Goal: Task Accomplishment & Management: Complete application form

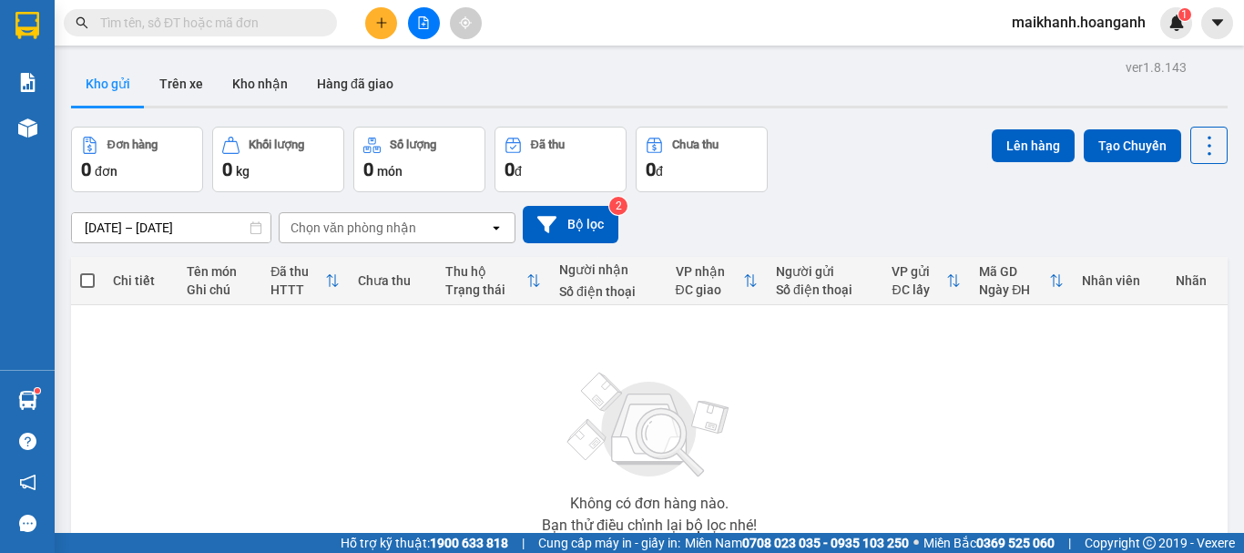
click at [286, 24] on input "text" at bounding box center [207, 23] width 215 height 20
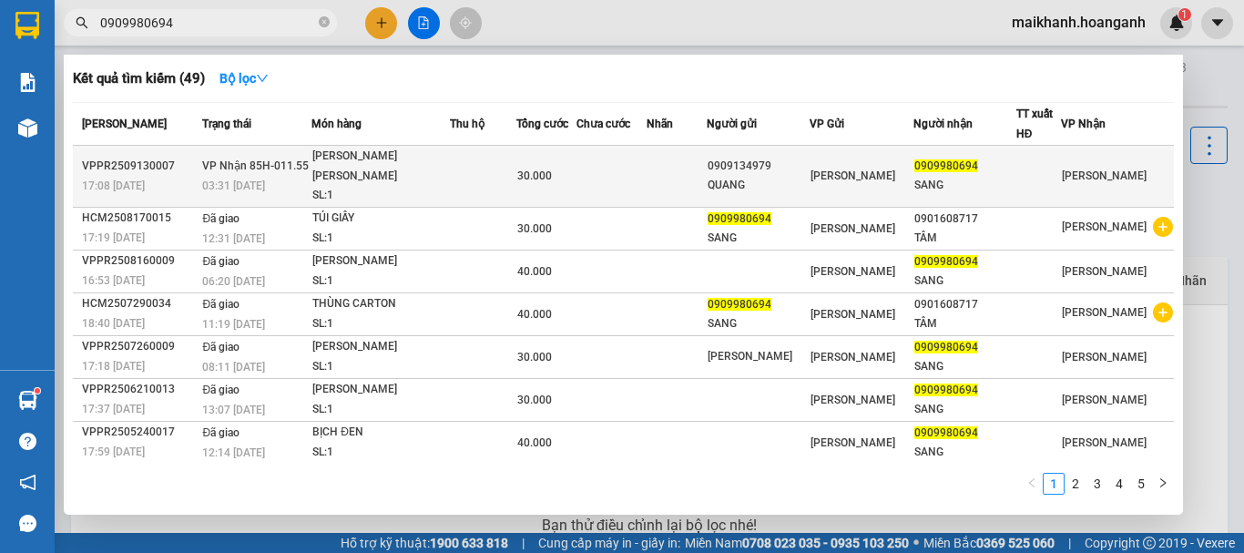
type input "0909980694"
click at [403, 168] on div "[PERSON_NAME] [PERSON_NAME]" at bounding box center [380, 166] width 137 height 39
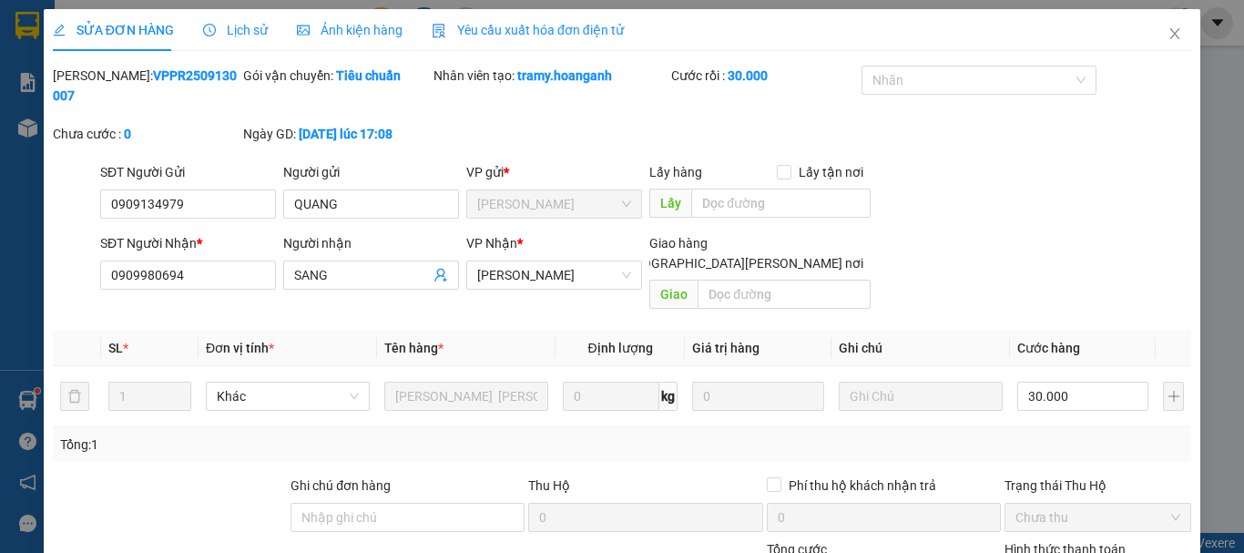
type input "0909134979"
type input "QUANG"
type input "0909980694"
type input "SANG"
type input "30.000"
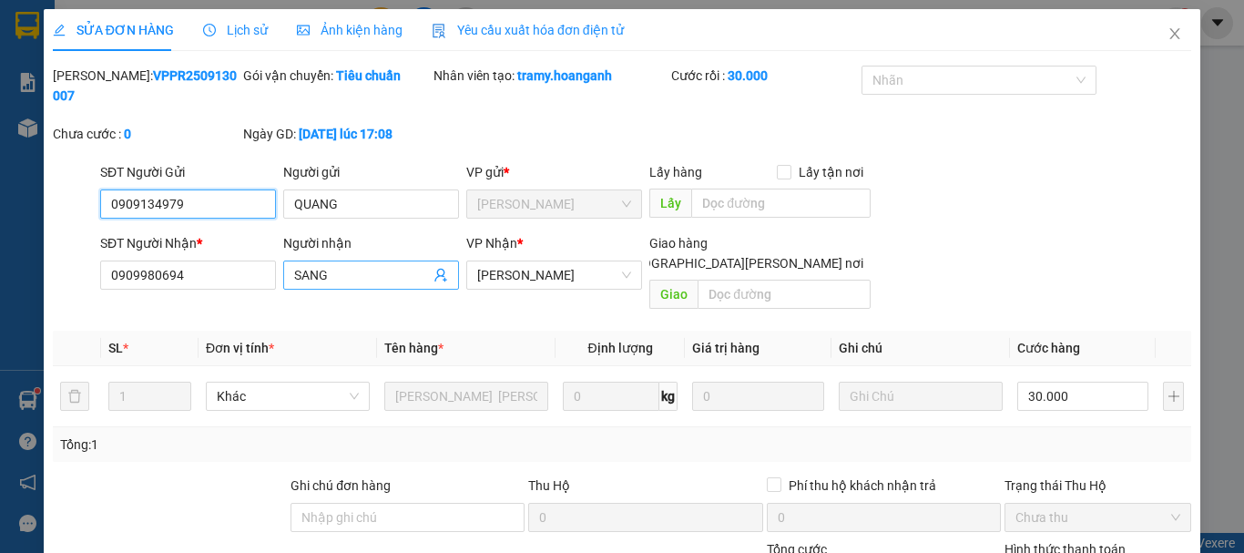
scroll to position [181, 0]
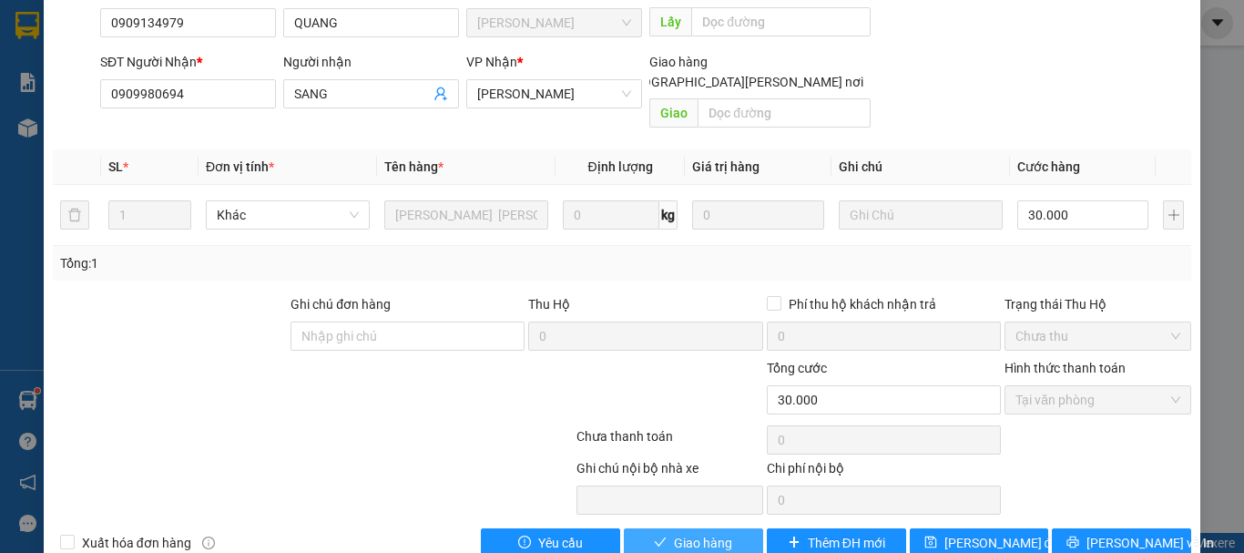
click at [730, 528] on button "Giao hàng" at bounding box center [693, 542] width 139 height 29
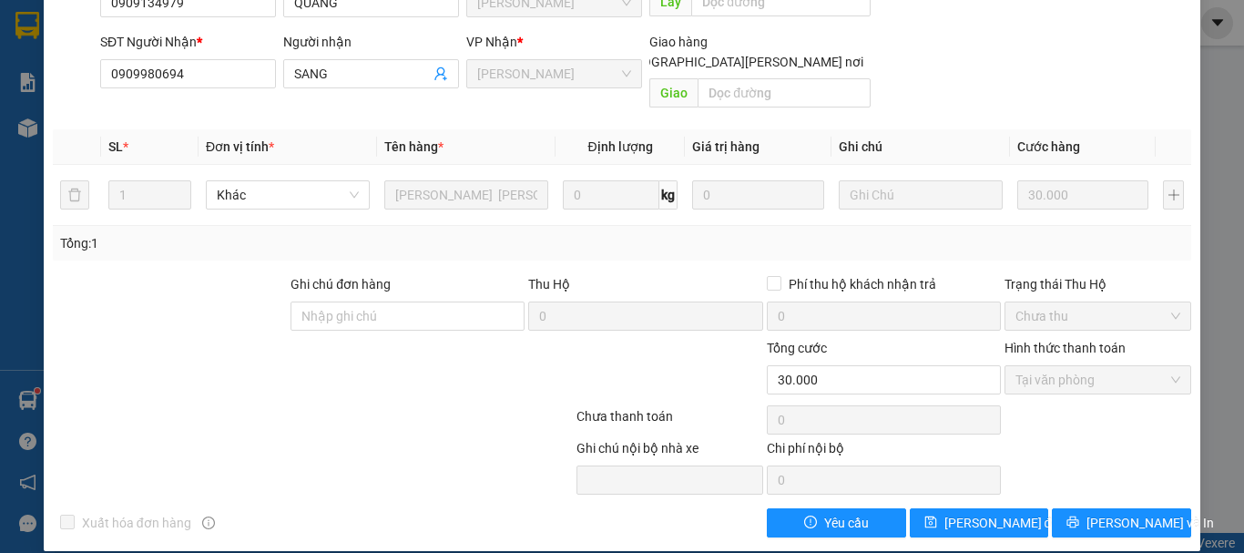
scroll to position [0, 0]
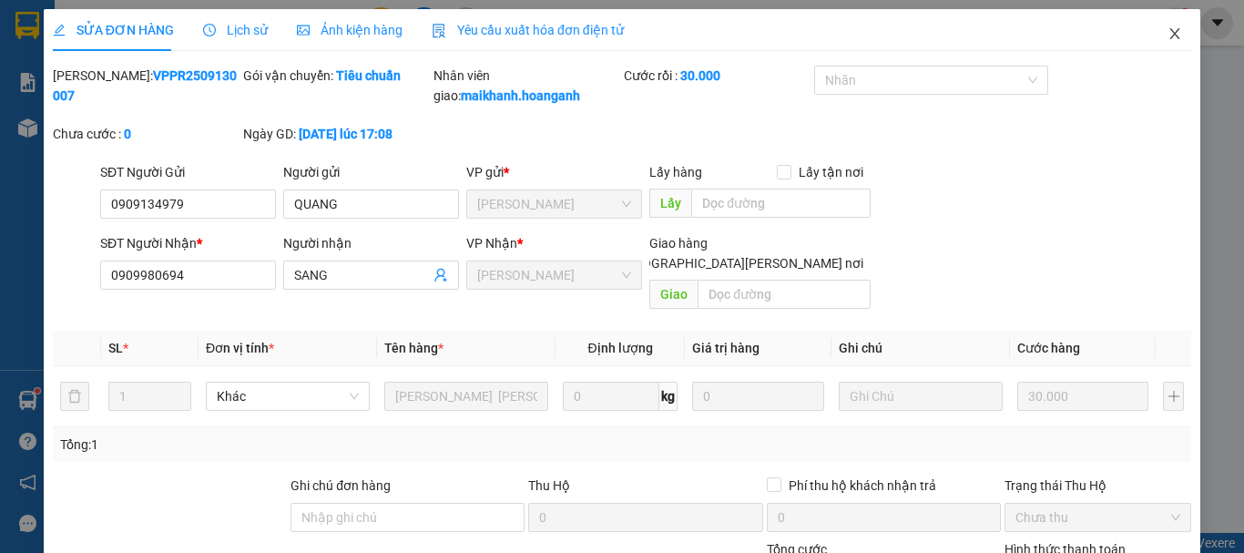
click at [1170, 39] on span "Close" at bounding box center [1174, 34] width 51 height 51
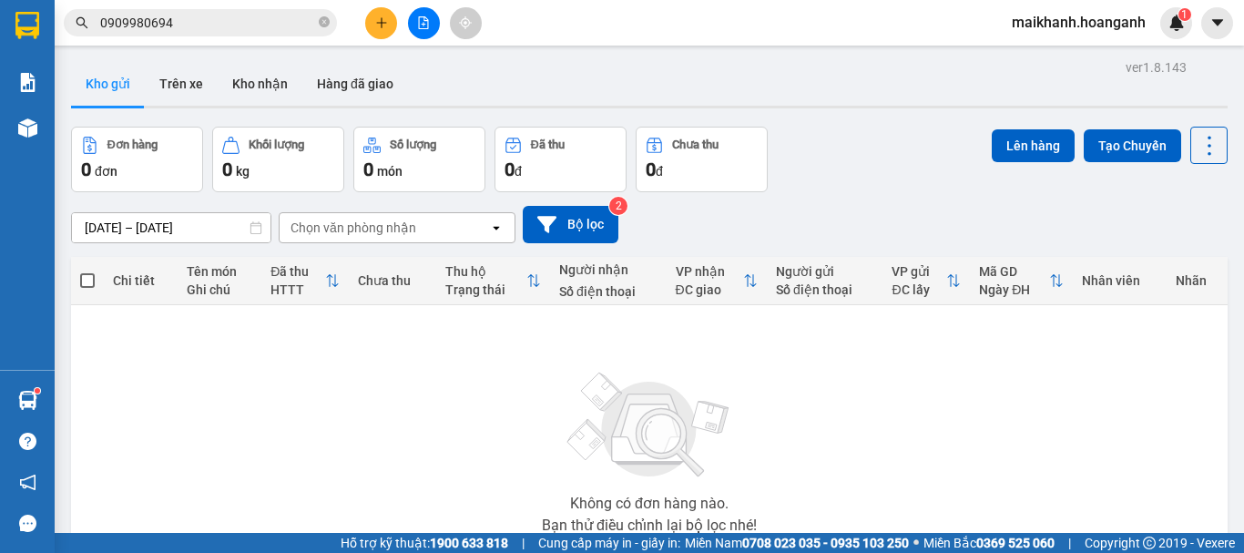
click at [224, 34] on span "0909980694" at bounding box center [200, 22] width 273 height 27
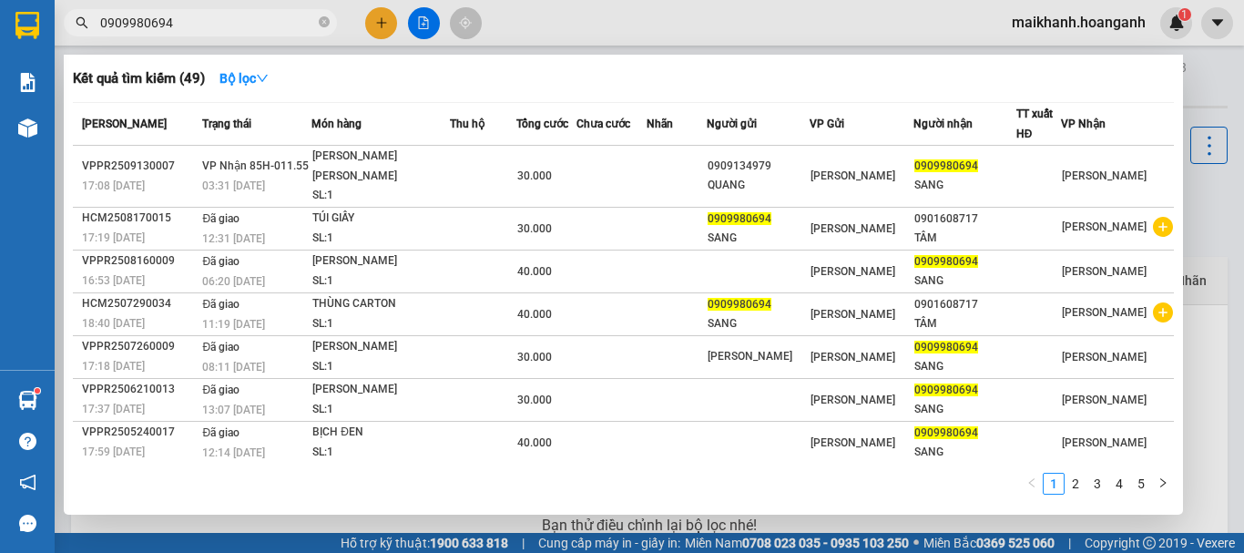
click at [230, 30] on input "0909980694" at bounding box center [207, 23] width 215 height 20
type input "0"
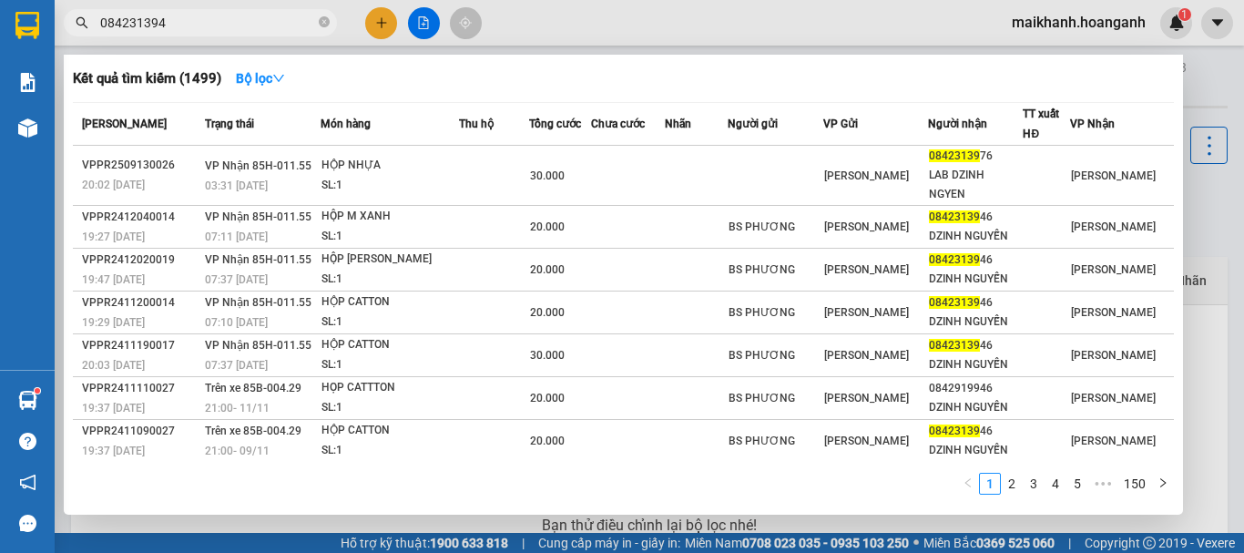
type input "0842313946"
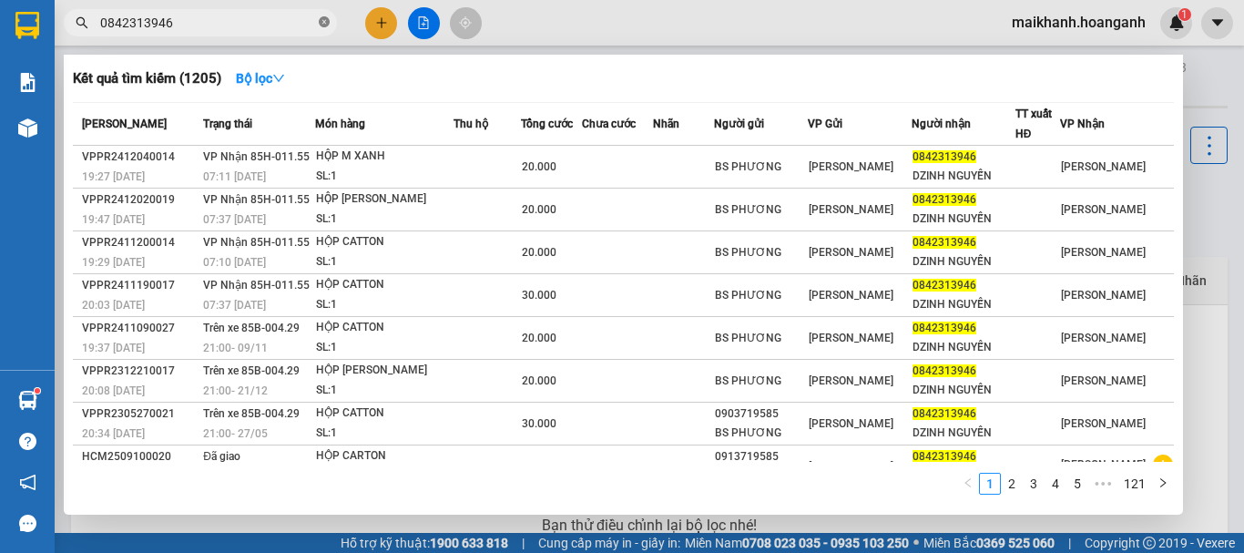
click at [322, 23] on icon "close-circle" at bounding box center [324, 21] width 11 height 11
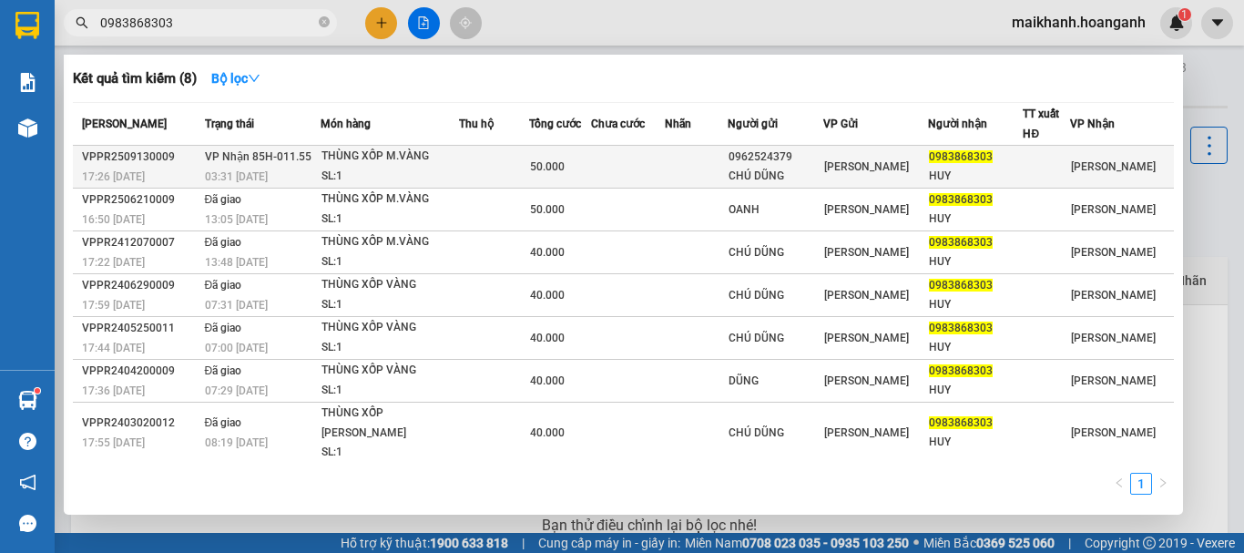
type input "0983868303"
click at [410, 168] on div "SL: 1" at bounding box center [389, 177] width 137 height 20
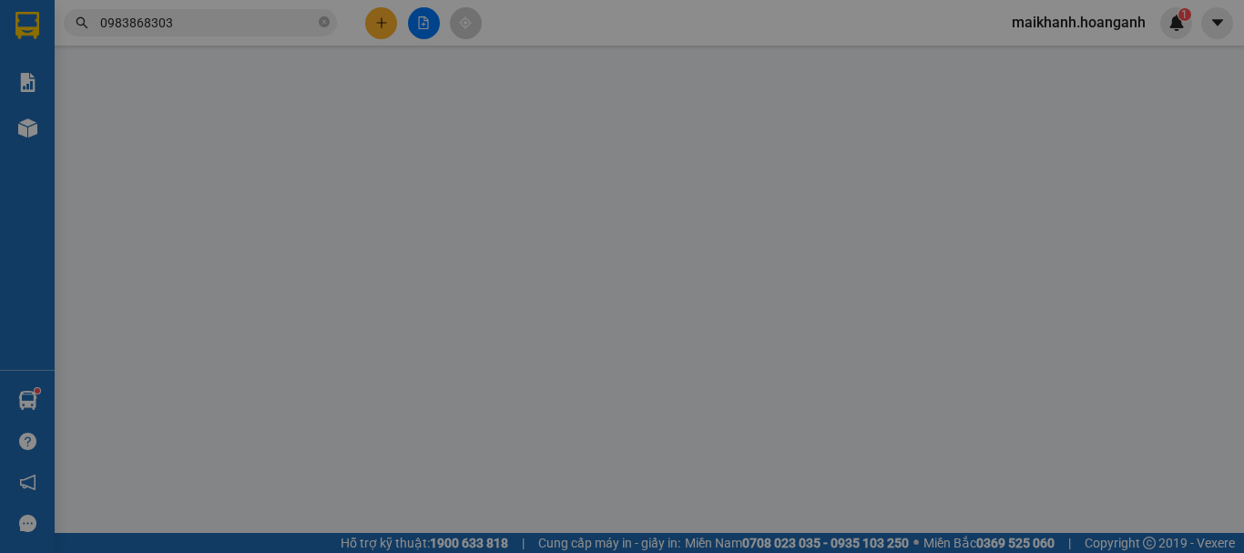
type input "0962524379"
type input "CHÚ DŨNG"
type input "0983868303"
type input "HUY"
type input "50.000"
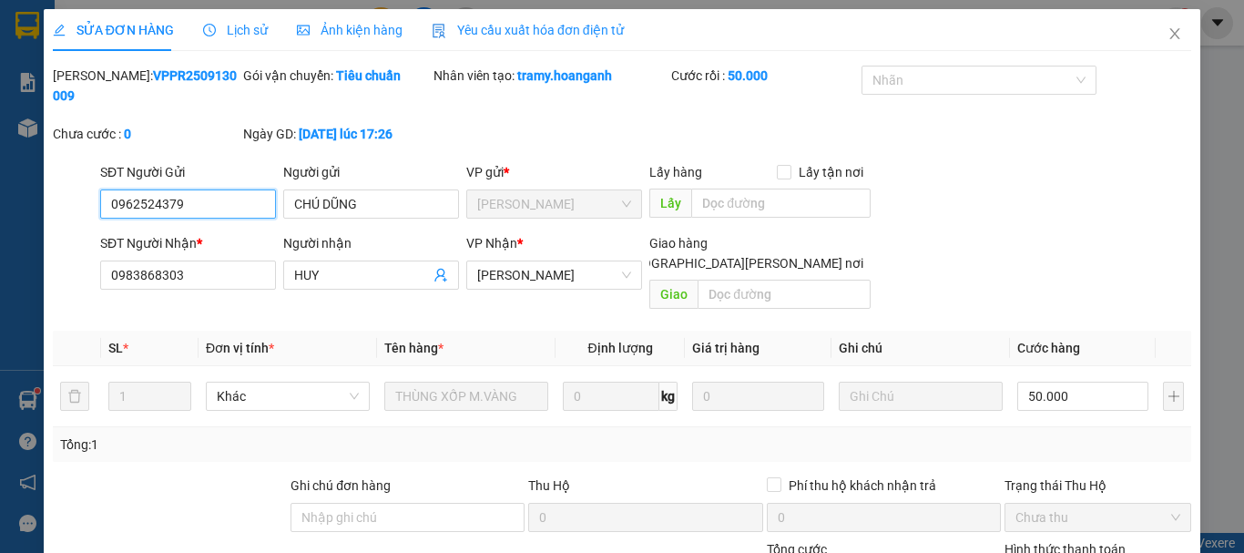
scroll to position [181, 0]
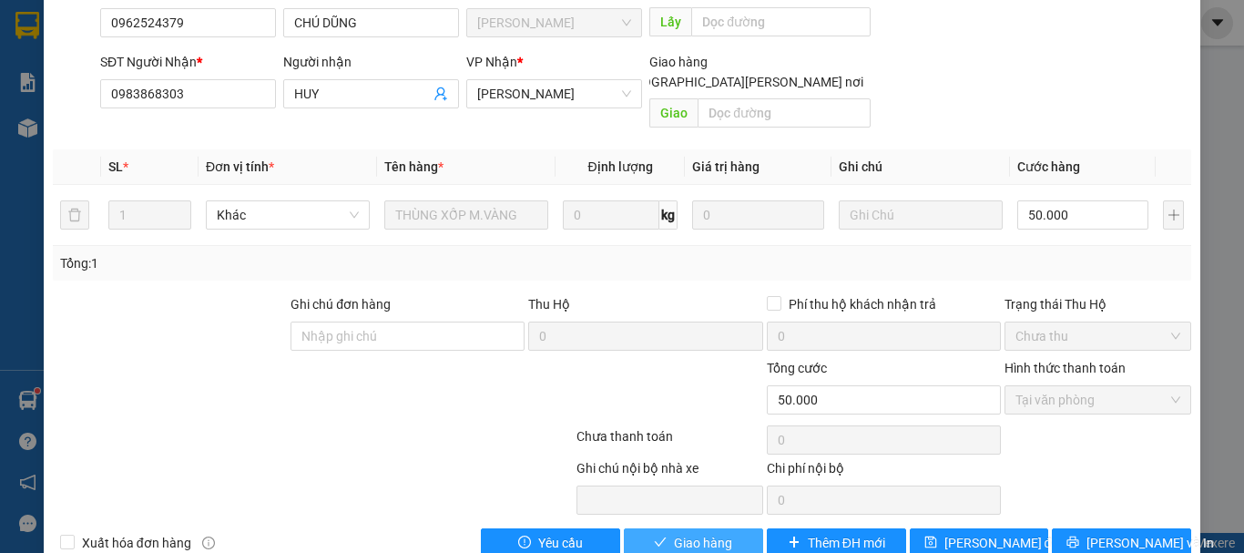
click at [722, 533] on span "Giao hàng" at bounding box center [703, 543] width 58 height 20
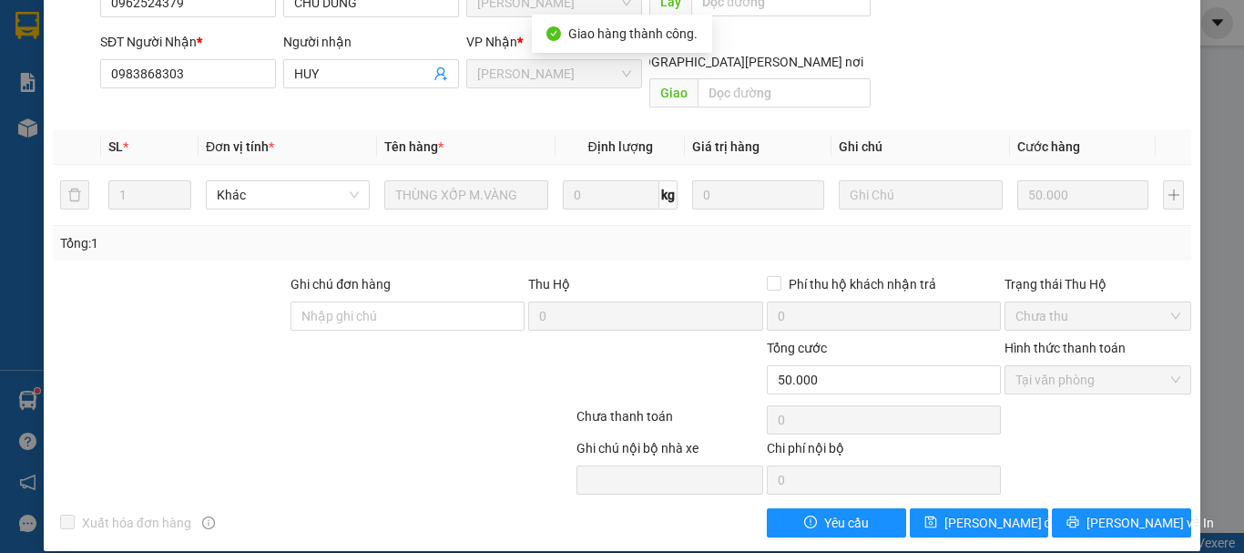
scroll to position [0, 0]
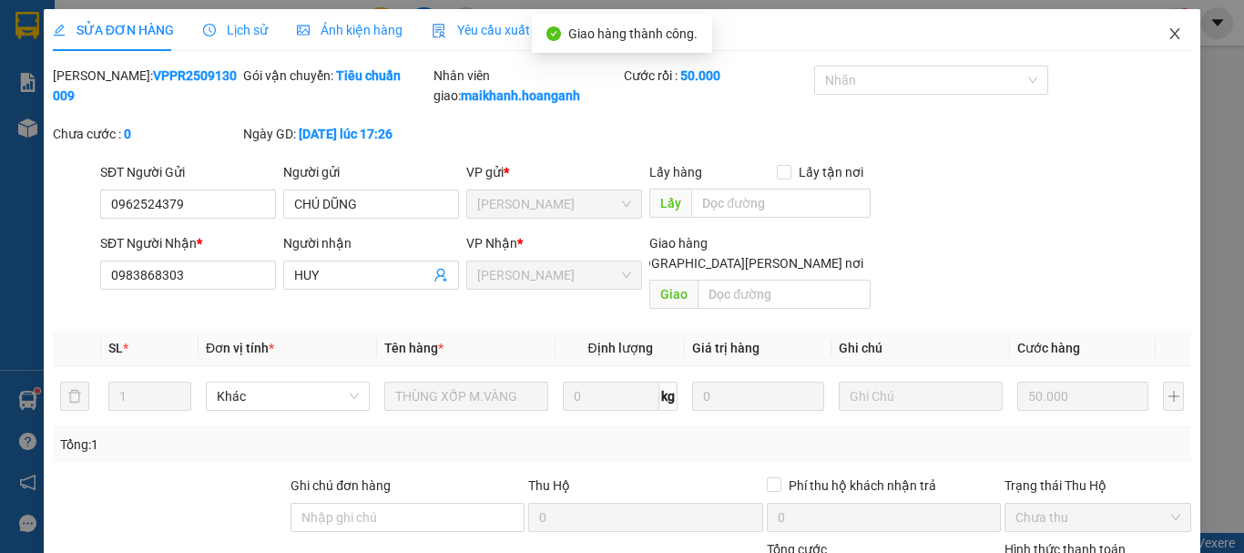
click at [1168, 31] on icon "close" at bounding box center [1175, 33] width 15 height 15
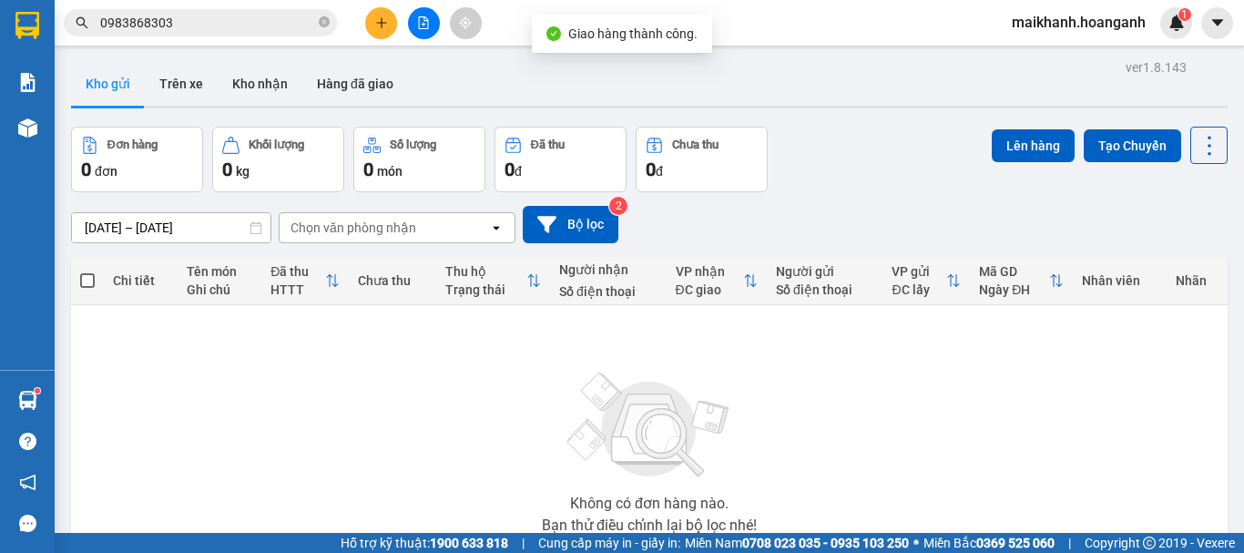
click at [235, 23] on input "0983868303" at bounding box center [207, 23] width 215 height 20
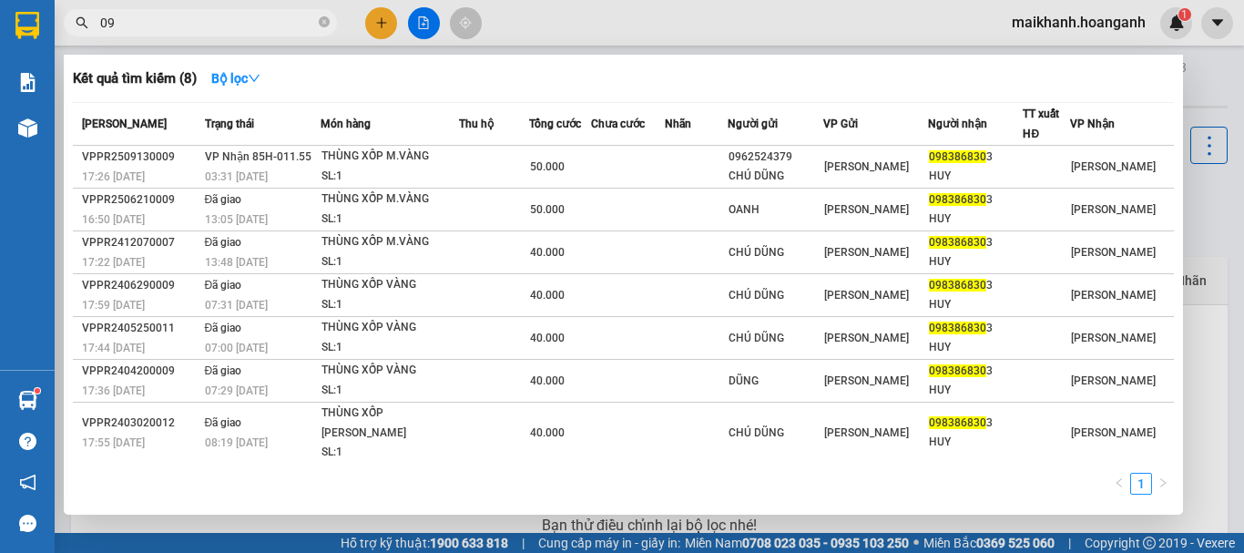
type input "0"
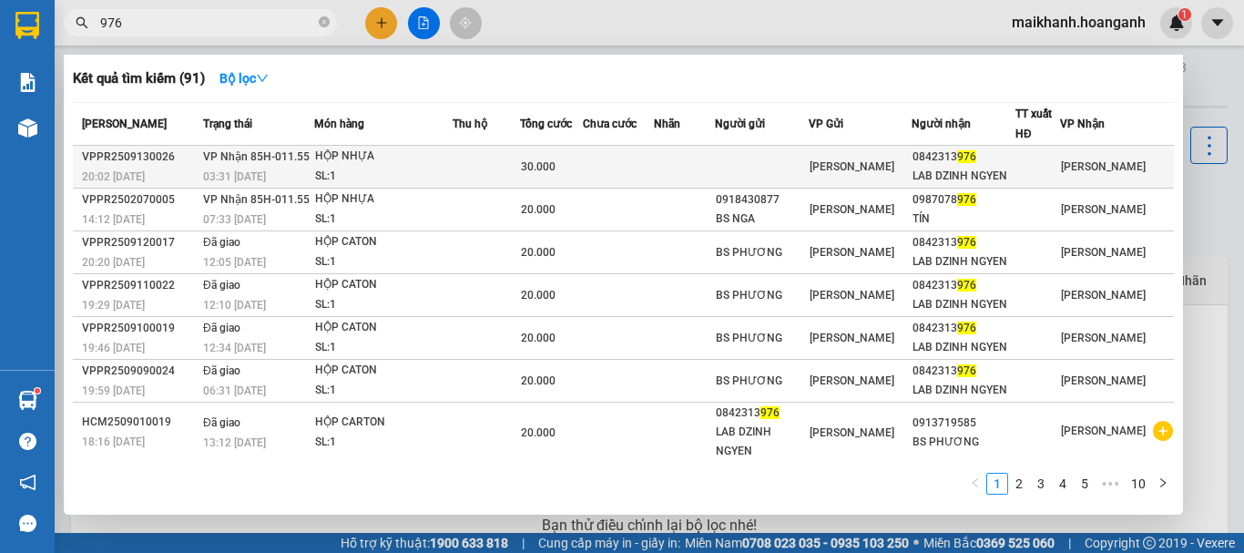
type input "976"
click at [302, 163] on span "[PERSON_NAME] 85H-011.55" at bounding box center [256, 156] width 107 height 13
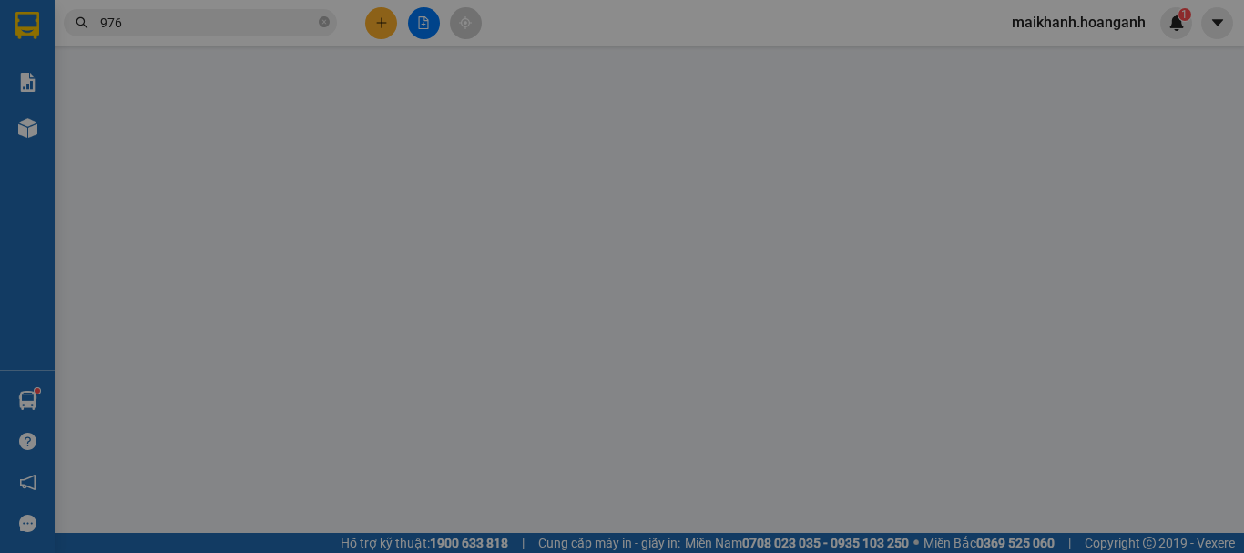
type input "0842313976"
type input "LAB DZINH NGYEN"
type input "30.000"
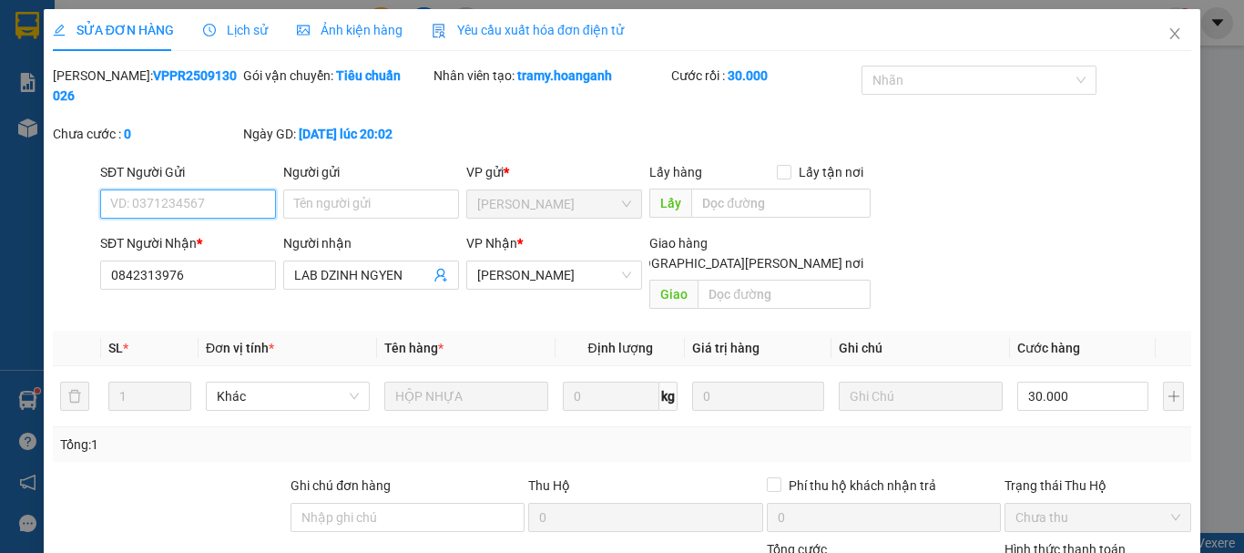
scroll to position [181, 0]
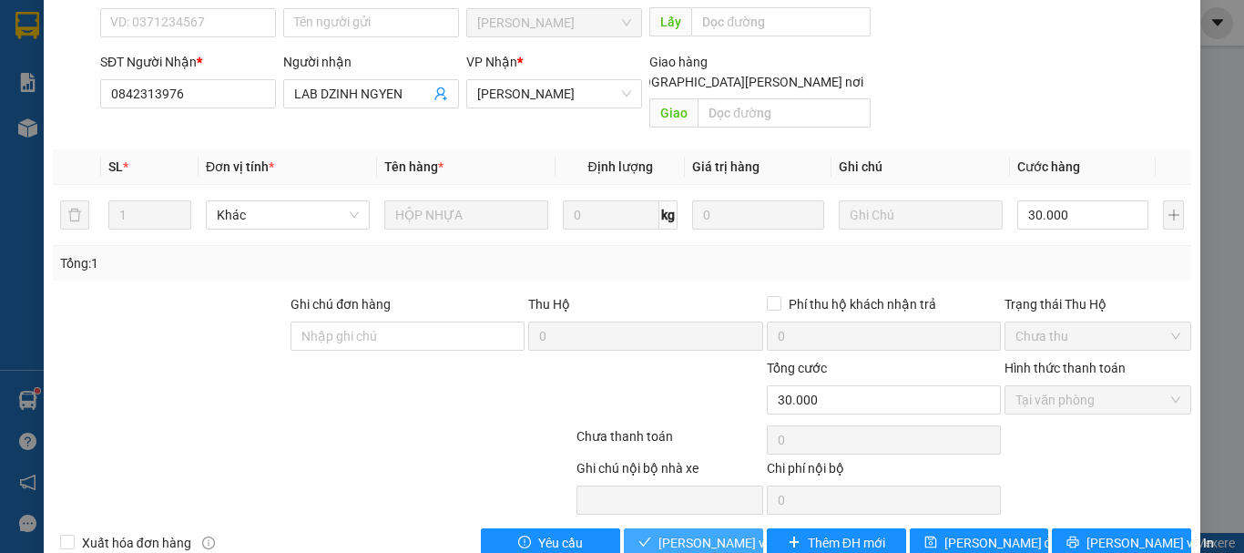
click at [661, 533] on span "[PERSON_NAME] và [PERSON_NAME] hàng" at bounding box center [781, 543] width 246 height 20
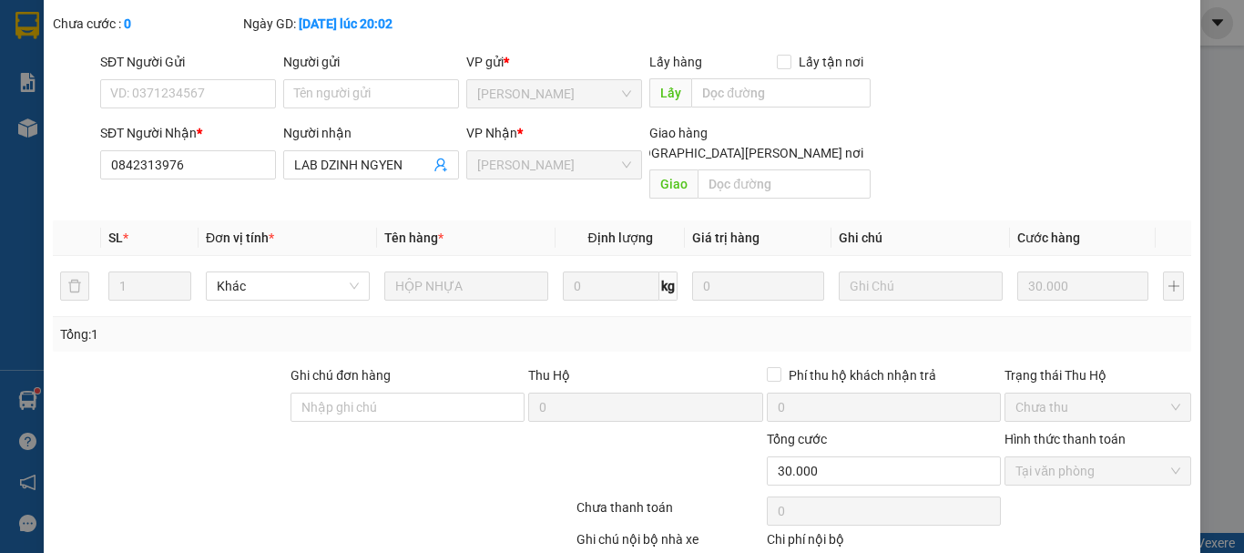
scroll to position [0, 0]
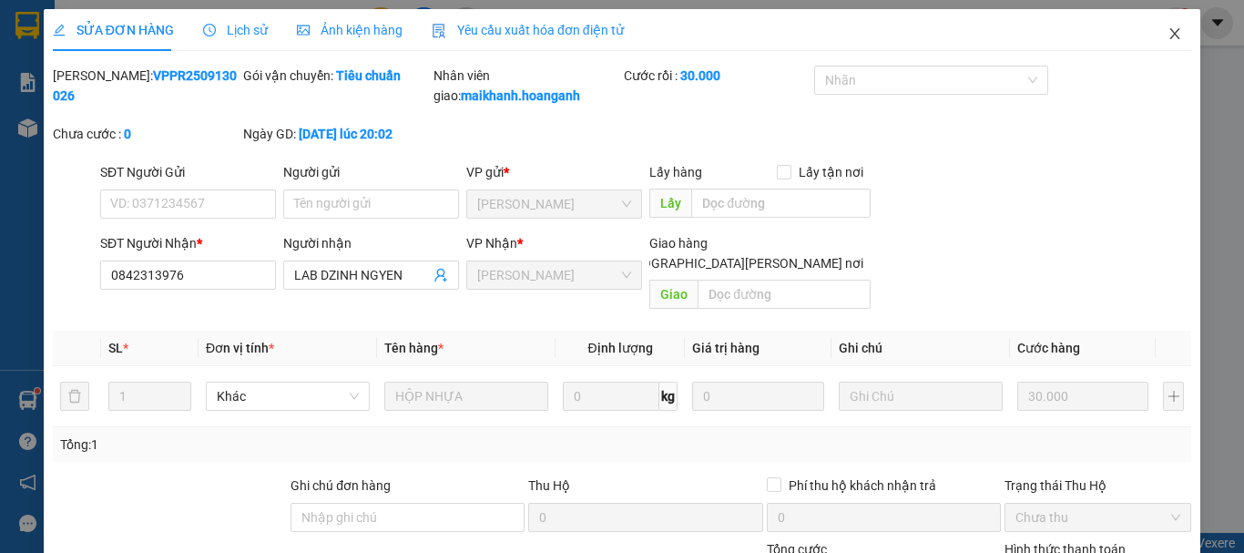
click at [1170, 33] on icon "close" at bounding box center [1175, 33] width 10 height 11
